Goal: Transaction & Acquisition: Register for event/course

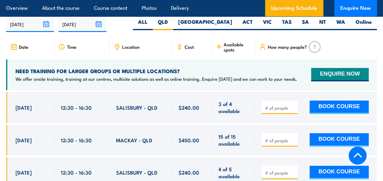
scroll to position [1117, 0]
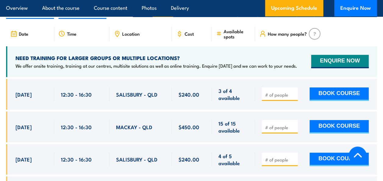
click at [280, 157] on input "number" at bounding box center [280, 160] width 30 height 6
click at [324, 153] on button "BOOK COURSE" at bounding box center [339, 159] width 59 height 13
click at [336, 153] on button "BOOK COURSE" at bounding box center [339, 159] width 59 height 13
type input "1"
click at [333, 153] on button "BOOK COURSE" at bounding box center [339, 159] width 59 height 13
